Goal: Transaction & Acquisition: Purchase product/service

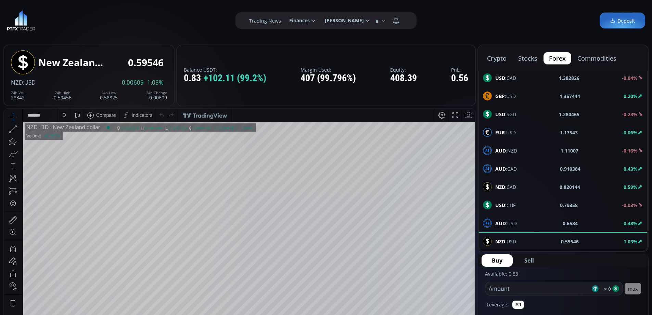
click at [471, 170] on div "Date Range 5y 1y 3m 1m 5d 1d 11:02:30 (UTC) log auto NZD 1D New Zealand dollar …" at bounding box center [239, 251] width 471 height 285
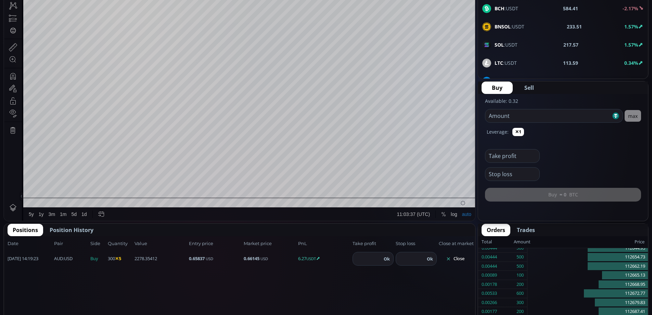
scroll to position [179, 0]
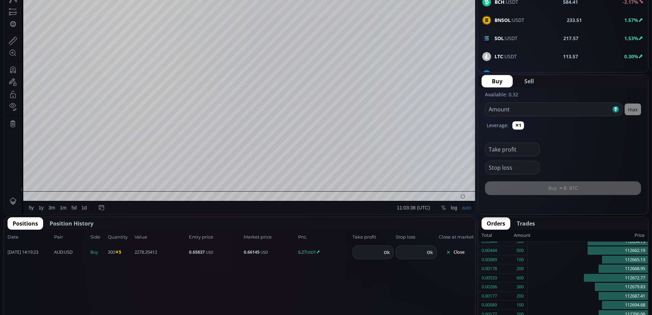
click at [458, 252] on button "Close" at bounding box center [455, 252] width 33 height 11
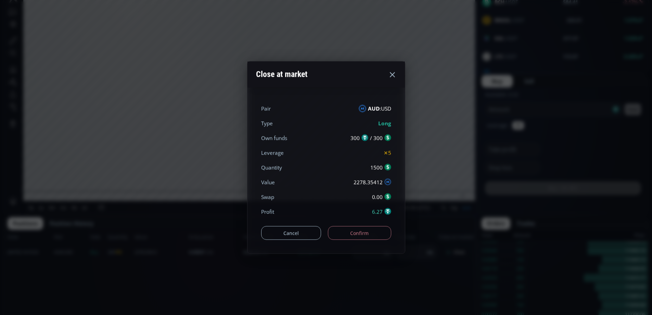
click at [368, 237] on button "Confirm" at bounding box center [359, 233] width 63 height 14
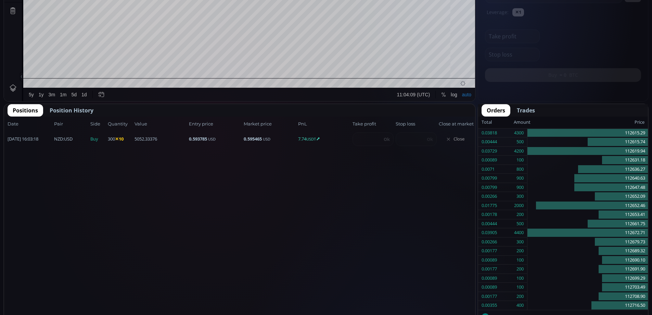
scroll to position [95, 0]
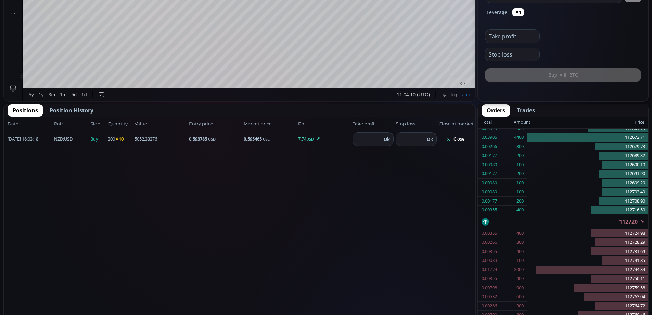
click at [457, 139] on button "Close" at bounding box center [455, 139] width 33 height 11
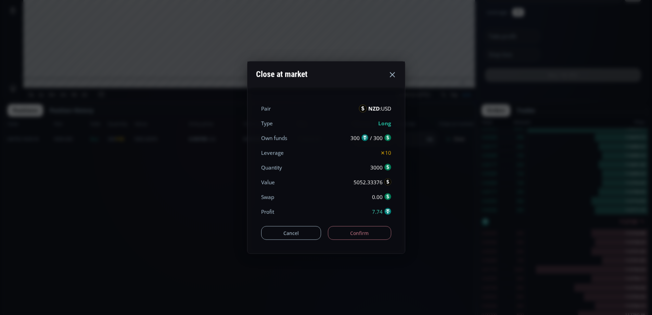
click at [357, 230] on button "Confirm" at bounding box center [359, 233] width 63 height 14
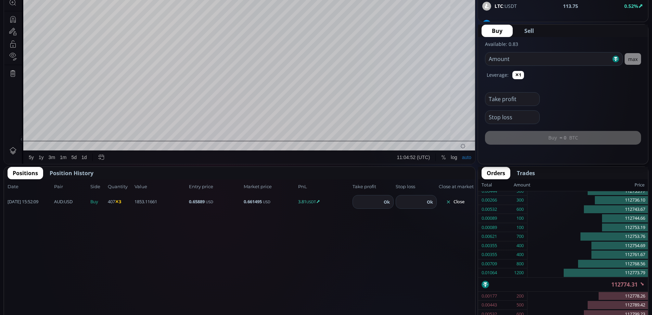
scroll to position [236, 0]
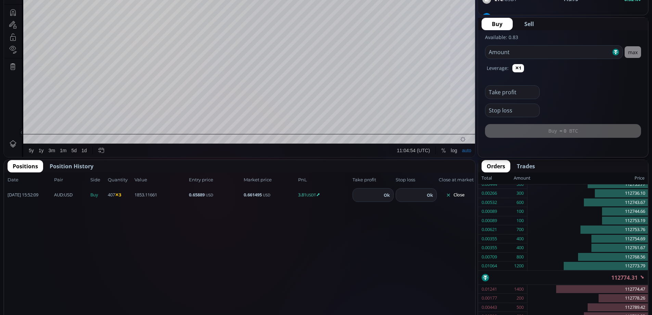
click at [460, 195] on button "Close" at bounding box center [455, 194] width 33 height 11
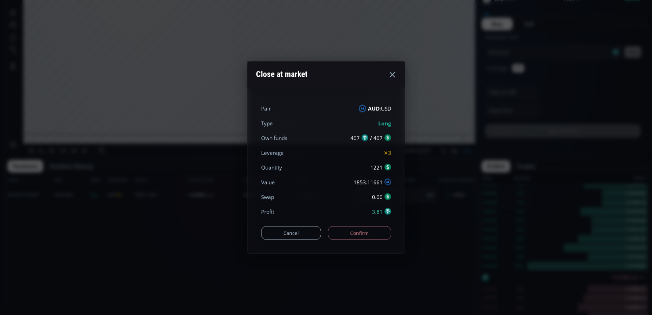
click at [373, 232] on button "Confirm" at bounding box center [359, 233] width 63 height 14
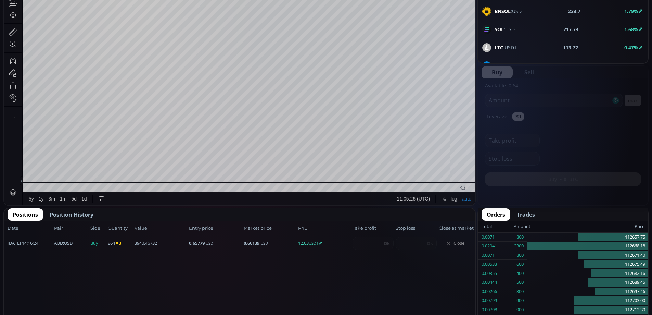
scroll to position [95, 0]
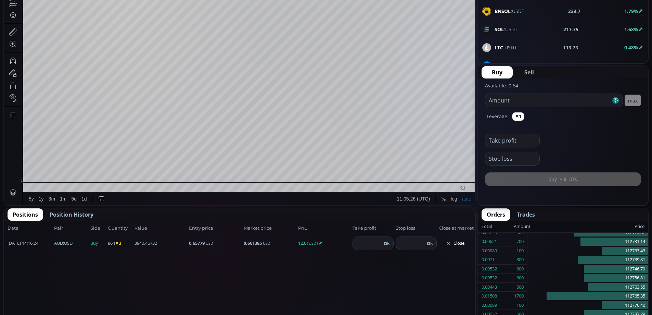
click at [458, 241] on button "Close" at bounding box center [455, 243] width 33 height 11
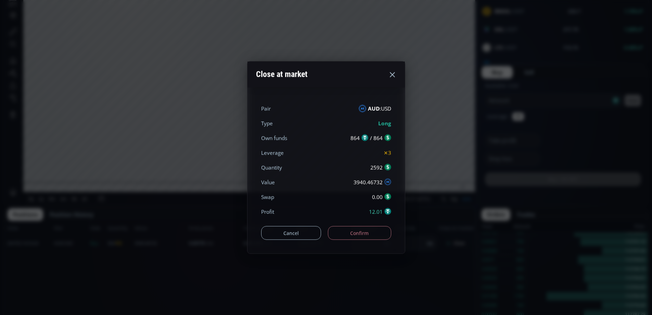
click at [366, 232] on button "Confirm" at bounding box center [359, 233] width 63 height 14
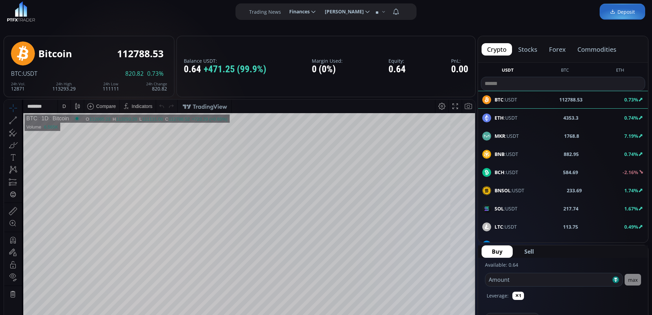
scroll to position [0, 0]
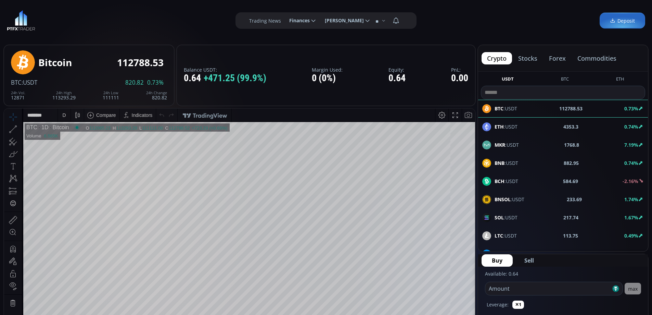
click at [561, 59] on button "forex" at bounding box center [558, 58] width 28 height 12
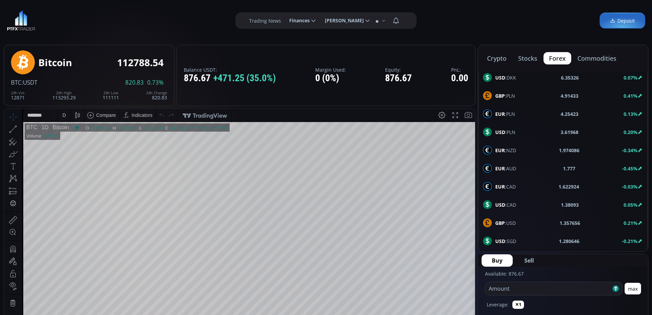
scroll to position [366, 0]
click at [512, 220] on span "AUD :USD" at bounding box center [506, 222] width 22 height 7
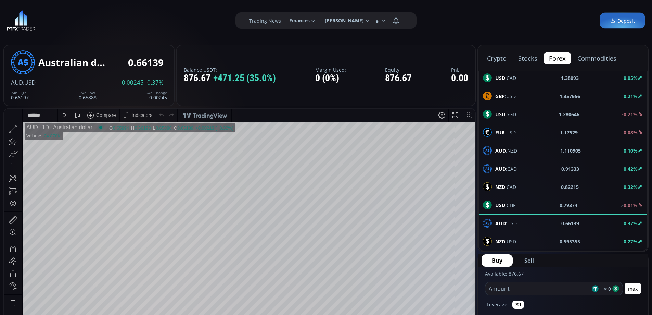
click at [513, 239] on span "NZD :USD" at bounding box center [505, 241] width 21 height 7
click at [517, 222] on span "AUD :USD" at bounding box center [506, 222] width 22 height 7
click at [512, 131] on span "EUR :USD" at bounding box center [505, 132] width 21 height 7
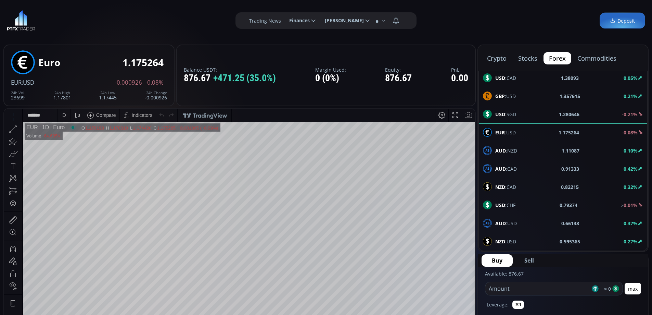
click at [508, 96] on span "GBP :USD" at bounding box center [505, 95] width 21 height 7
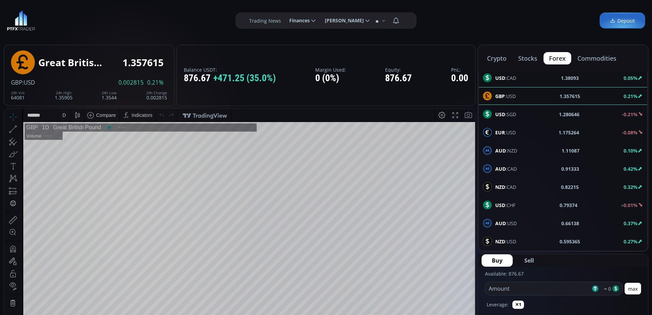
scroll to position [34, 0]
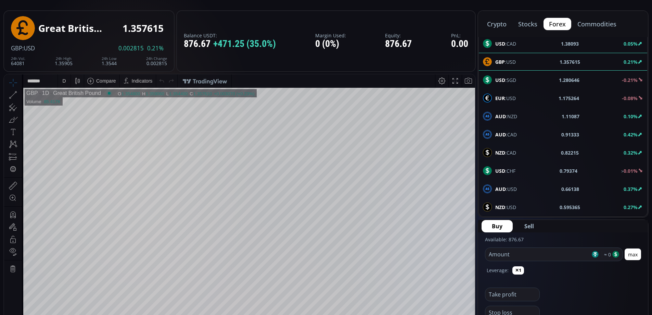
click at [536, 255] on input "number" at bounding box center [537, 254] width 105 height 13
click at [530, 223] on span "Sell" at bounding box center [530, 226] width 10 height 8
click at [534, 255] on input "number" at bounding box center [537, 254] width 105 height 13
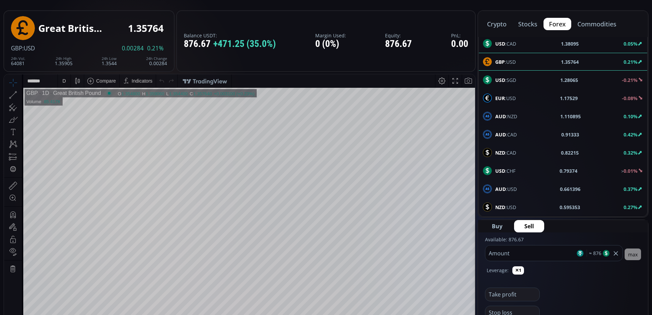
scroll to position [103, 0]
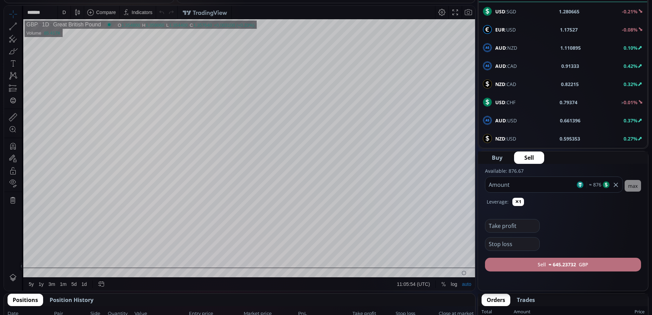
type input "***"
click at [578, 264] on button "Sell ≈ 645.23732 GBP" at bounding box center [563, 264] width 156 height 14
